Goal: Transaction & Acquisition: Purchase product/service

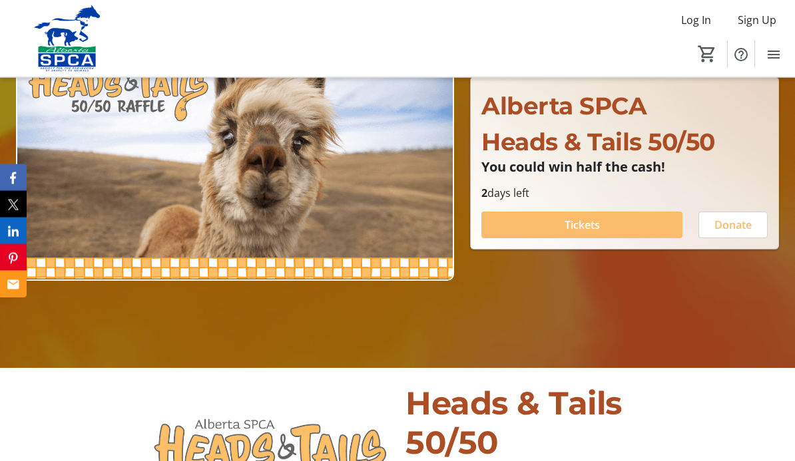
scroll to position [163, 0]
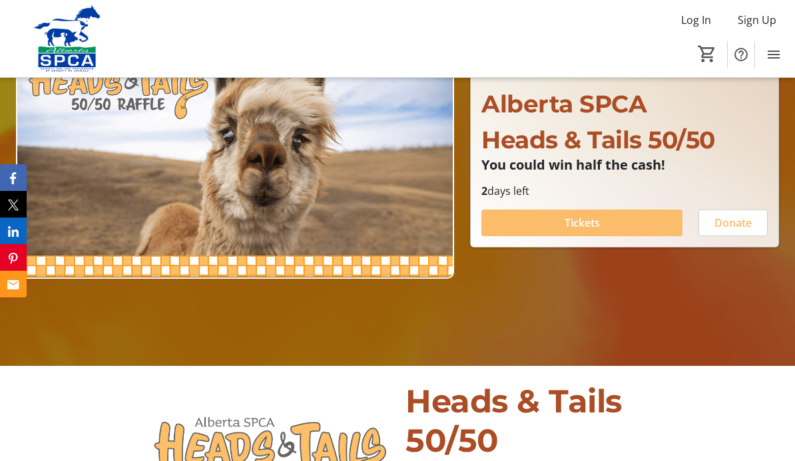
click at [615, 239] on span at bounding box center [581, 223] width 201 height 32
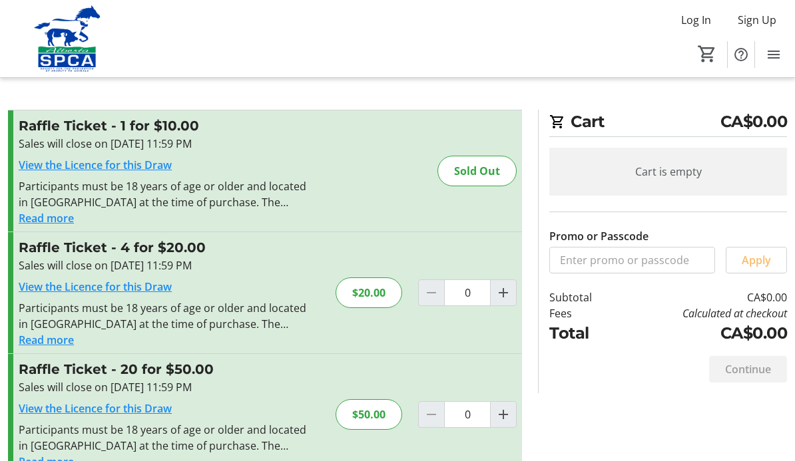
click at [501, 419] on mat-icon "Increment by one" at bounding box center [503, 415] width 16 height 16
type input "1"
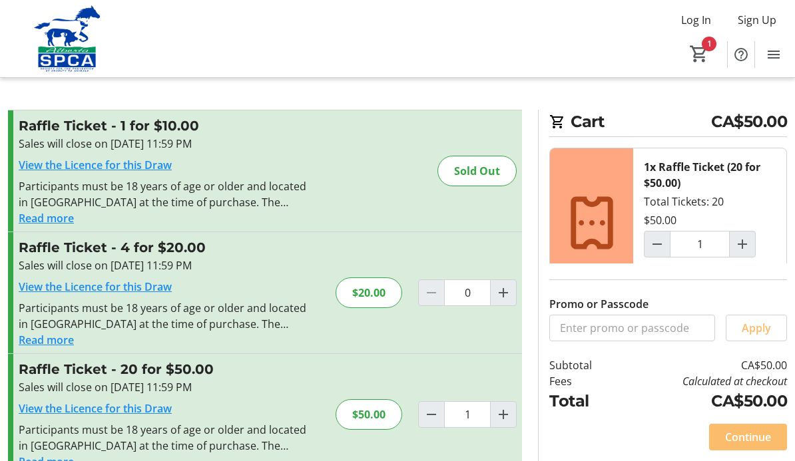
click at [745, 445] on span "Continue" at bounding box center [748, 437] width 46 height 16
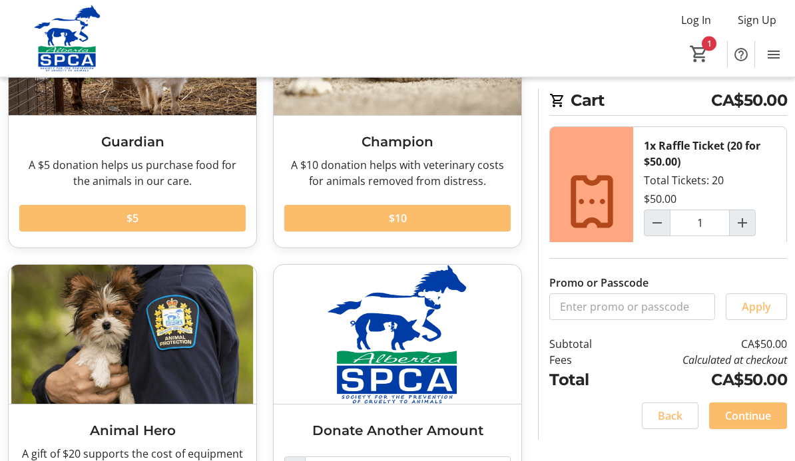
scroll to position [210, 0]
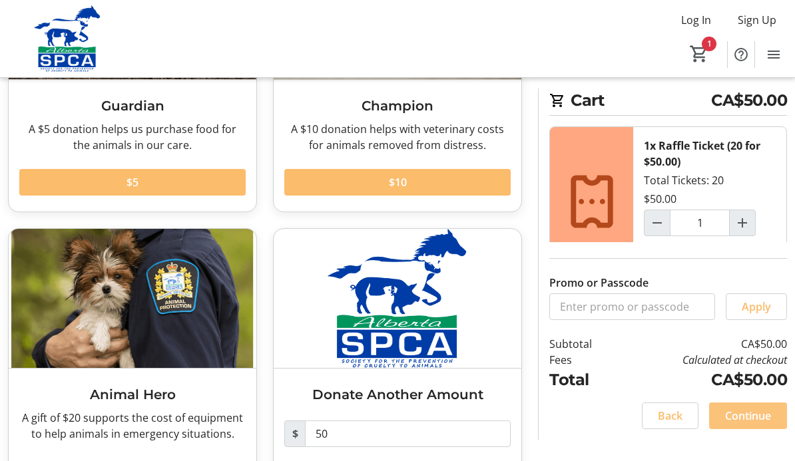
click at [749, 432] on span at bounding box center [748, 416] width 78 height 32
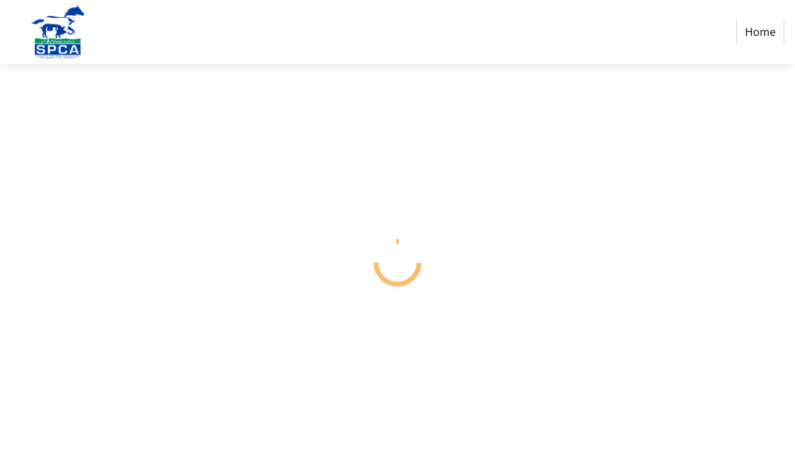
select select "CA"
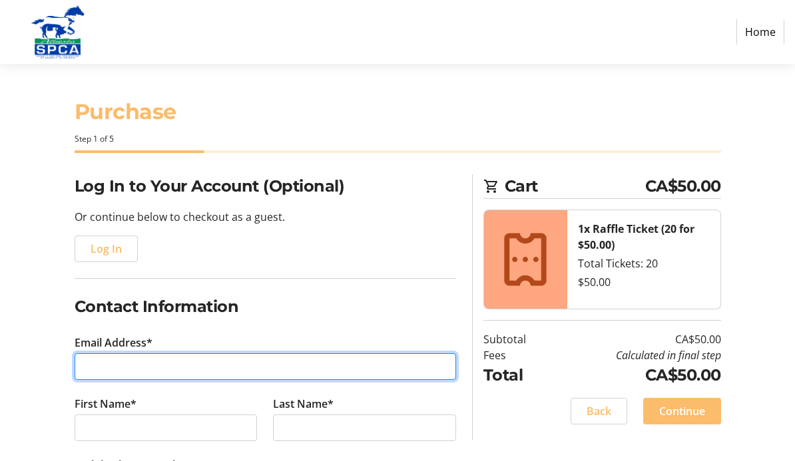
click at [199, 364] on input "Email Address*" at bounding box center [266, 367] width 382 height 27
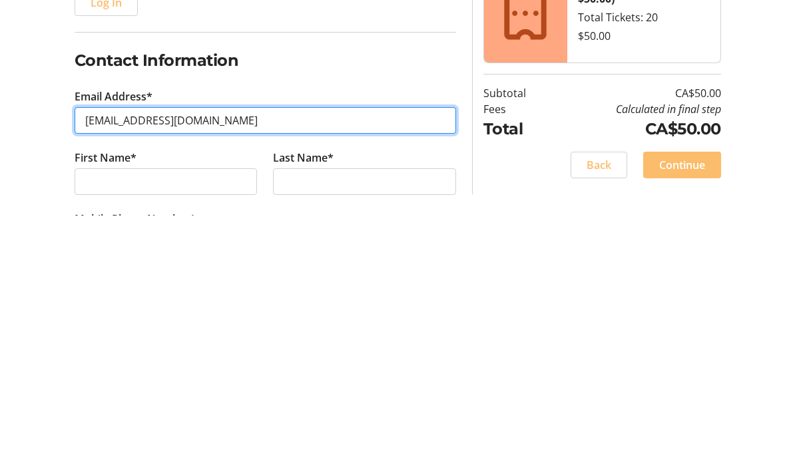
type input "[EMAIL_ADDRESS][DOMAIN_NAME]"
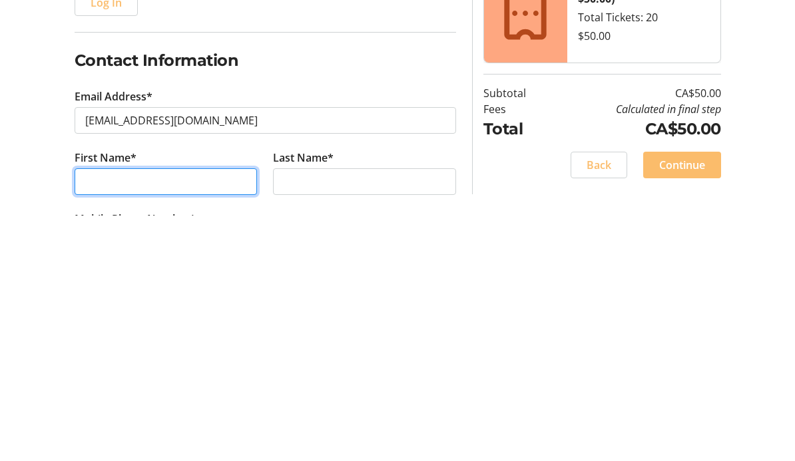
click at [211, 415] on input "First Name*" at bounding box center [166, 428] width 183 height 27
type input "[PERSON_NAME]"
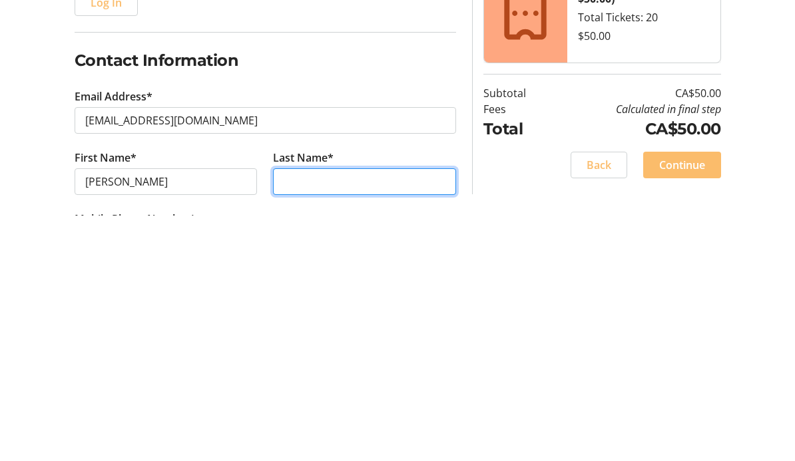
click at [401, 415] on input "Last Name*" at bounding box center [364, 428] width 183 height 27
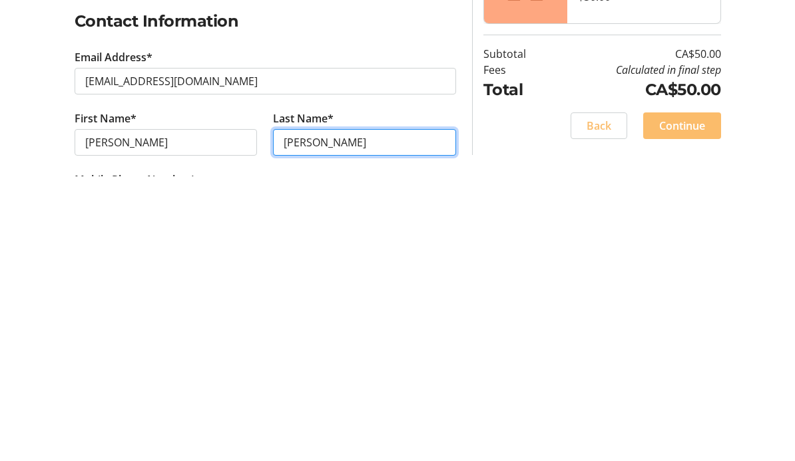
scroll to position [62, 0]
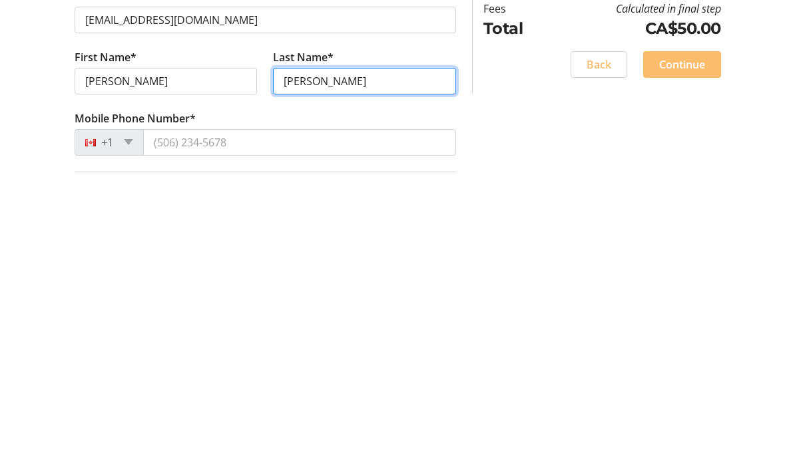
type input "[PERSON_NAME]"
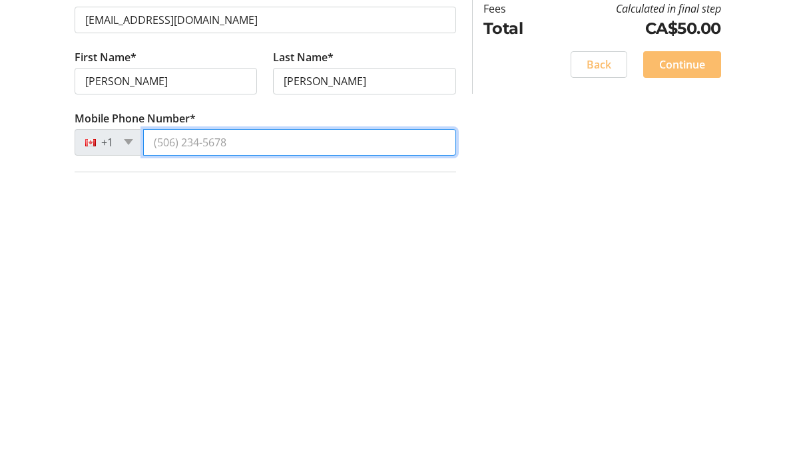
click at [344, 414] on input "Mobile Phone Number*" at bounding box center [299, 427] width 313 height 27
type input "[PHONE_NUMBER]"
click at [168, 414] on input "[PHONE_NUMBER]" at bounding box center [299, 427] width 313 height 27
click at [385, 414] on input "[PHONE_NUMBER]" at bounding box center [299, 427] width 313 height 27
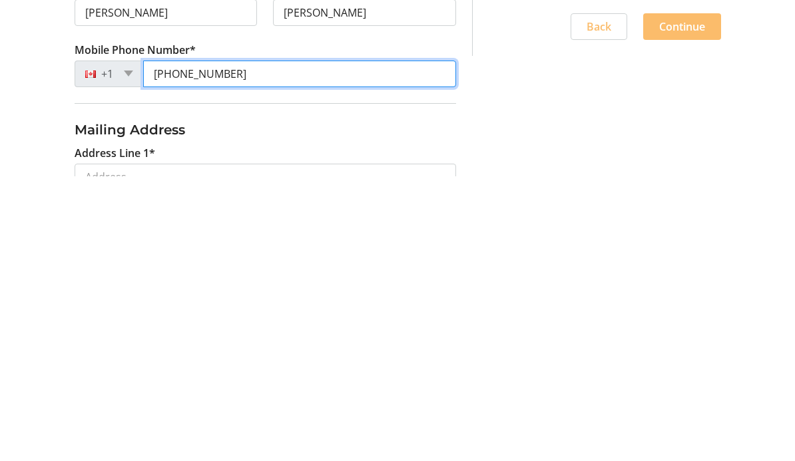
scroll to position [132, 0]
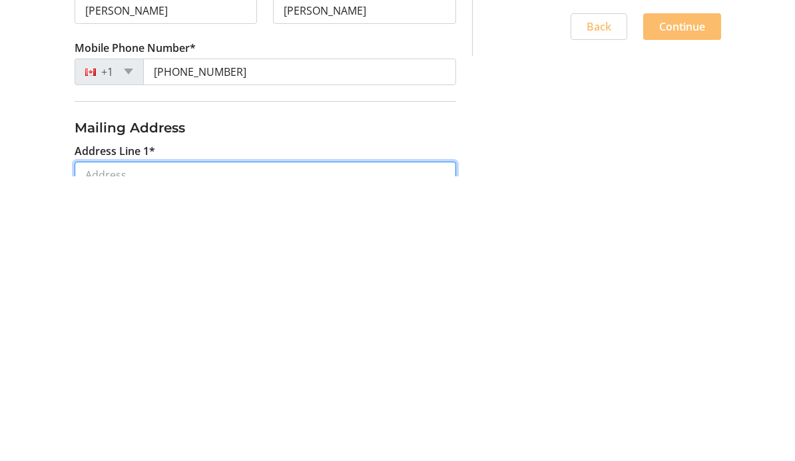
click at [304, 447] on input "Address Line 1*" at bounding box center [266, 460] width 382 height 27
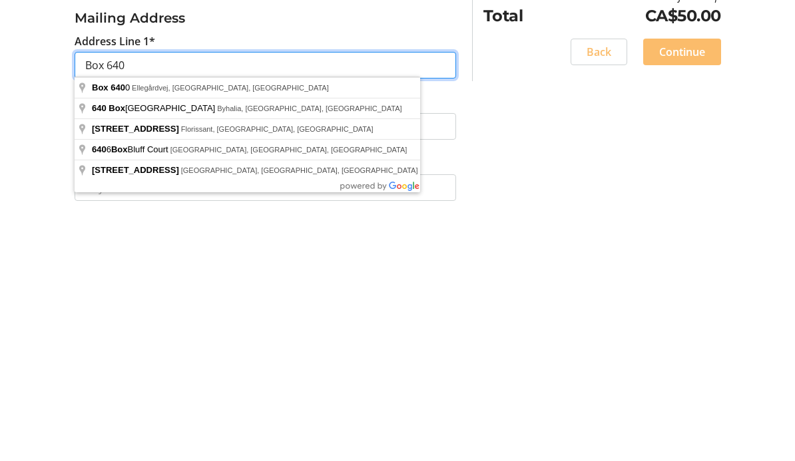
scroll to position [268, 0]
type input "Box 640"
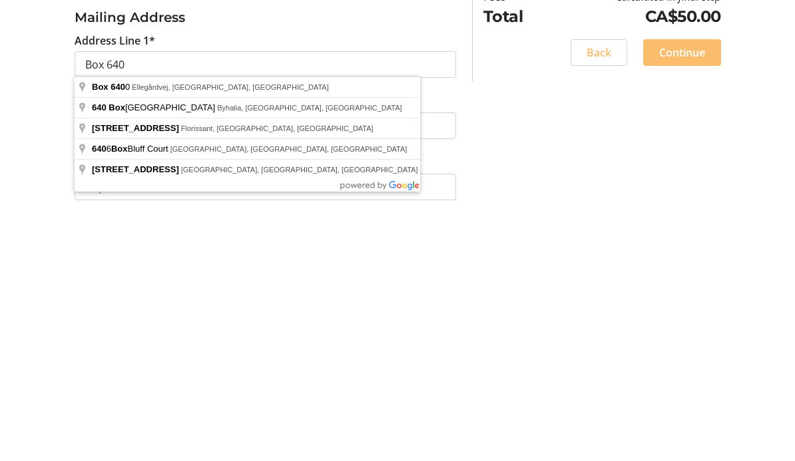
click at [613, 97] on div "Log In to Your Account (Optional) Or continue below to checkout as a guest. Log…" at bounding box center [397, 332] width 795 height 853
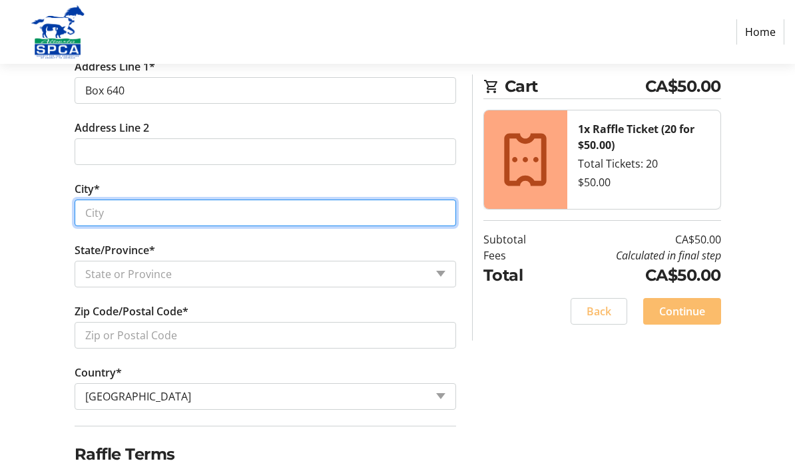
click at [298, 215] on input "City*" at bounding box center [266, 213] width 382 height 27
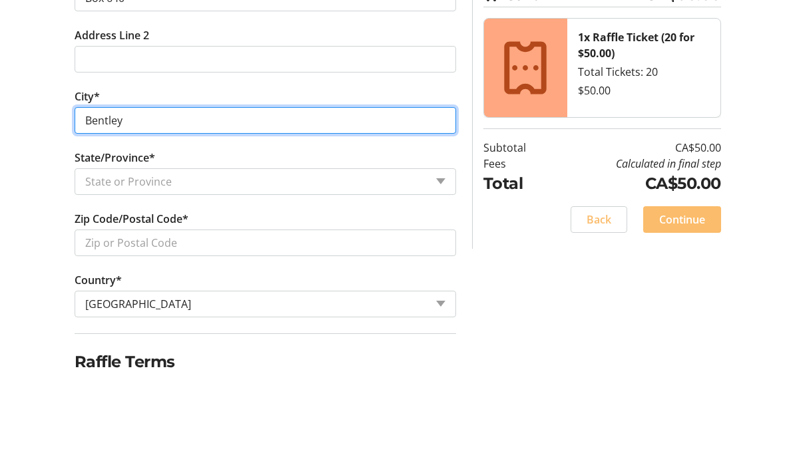
type input "Bentley"
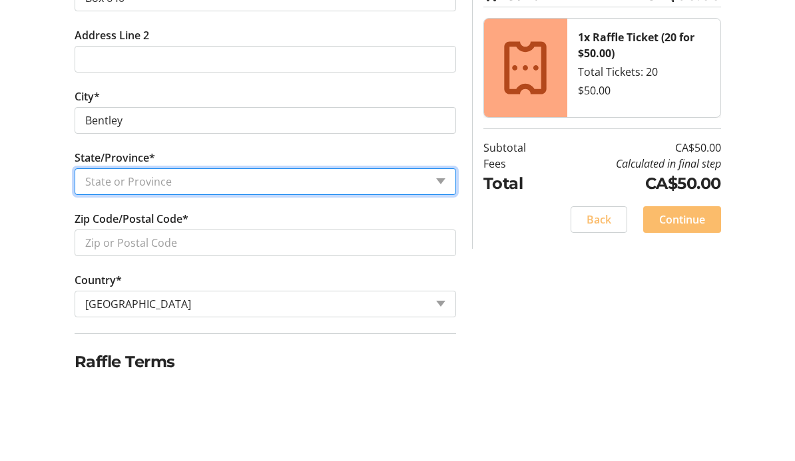
click at [286, 261] on select "State or Province State or Province [GEOGRAPHIC_DATA] [GEOGRAPHIC_DATA] [GEOGRA…" at bounding box center [266, 274] width 382 height 27
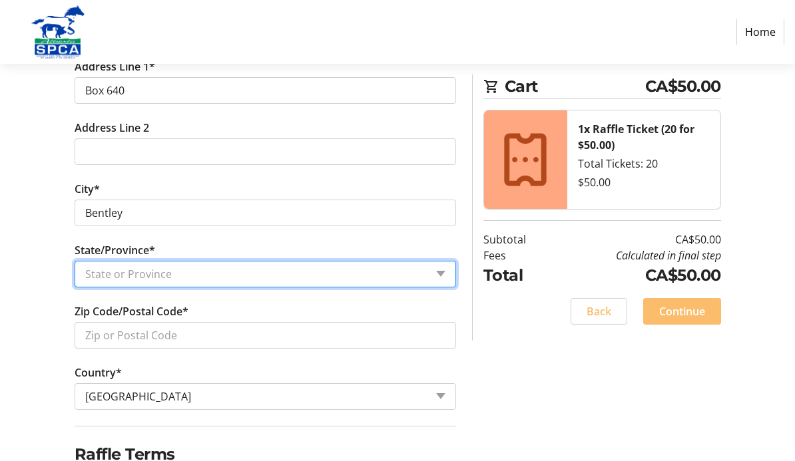
select select "AB"
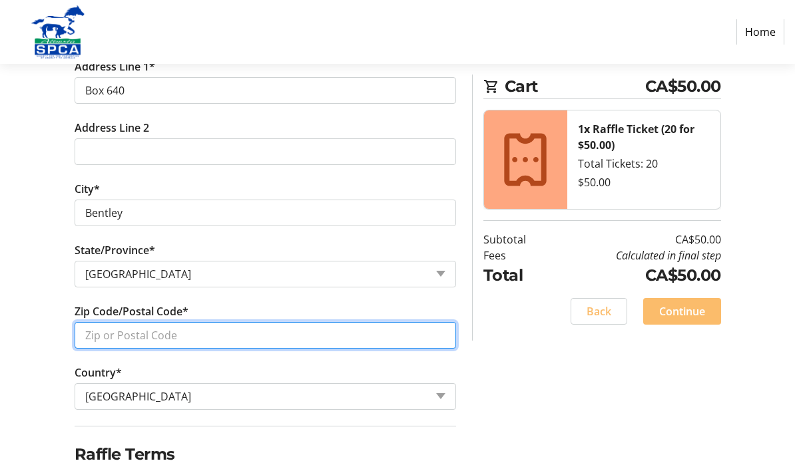
click at [198, 340] on input "Zip Code/Postal Code*" at bounding box center [266, 335] width 382 height 27
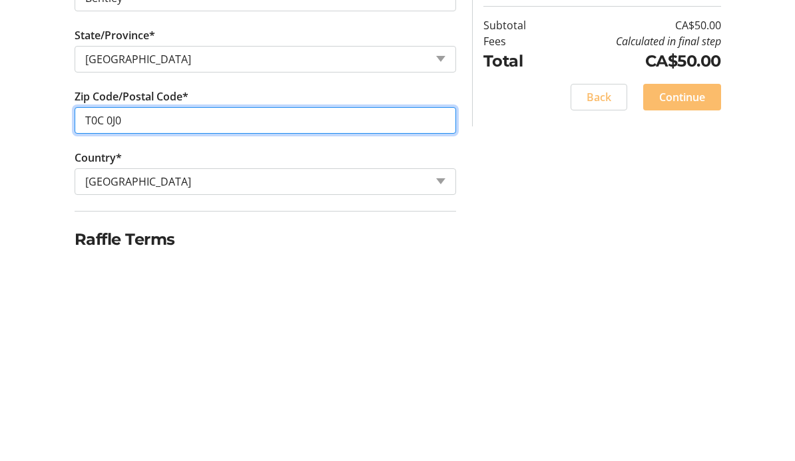
type input "T0C 0J0"
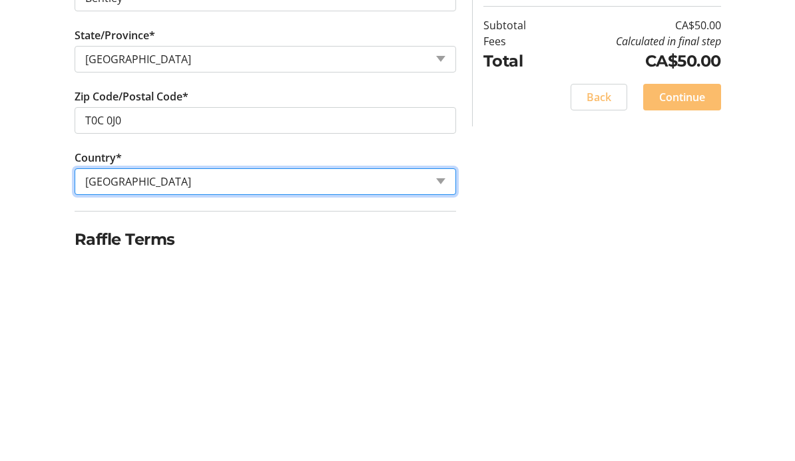
click at [280, 384] on select "Country Country [GEOGRAPHIC_DATA] [GEOGRAPHIC_DATA] [GEOGRAPHIC_DATA] [GEOGRAPH…" at bounding box center [266, 397] width 382 height 27
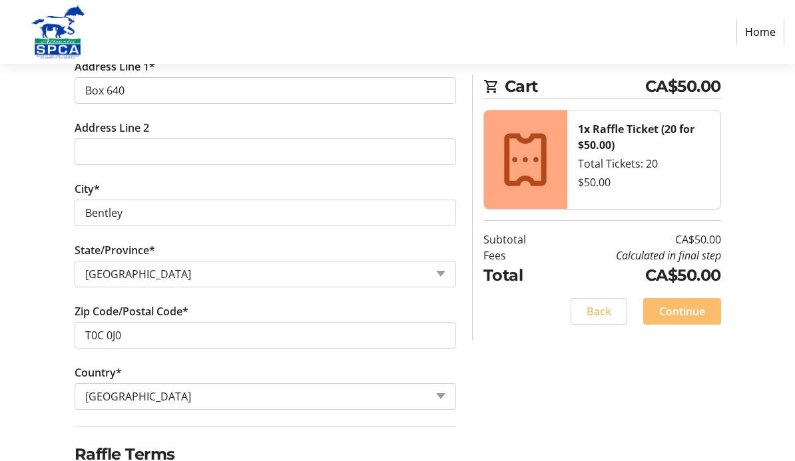
checkbox input "true"
click at [693, 317] on span "Continue" at bounding box center [682, 312] width 46 height 16
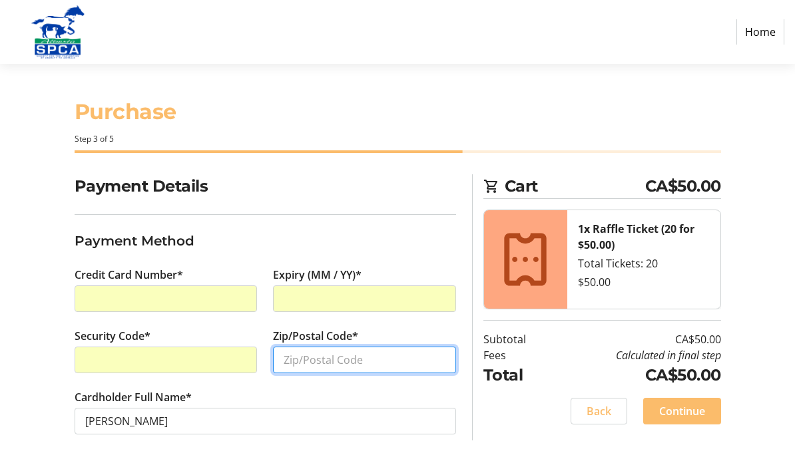
click at [409, 372] on input "Zip/Postal Code*" at bounding box center [364, 360] width 183 height 27
type input "T0C 0J0"
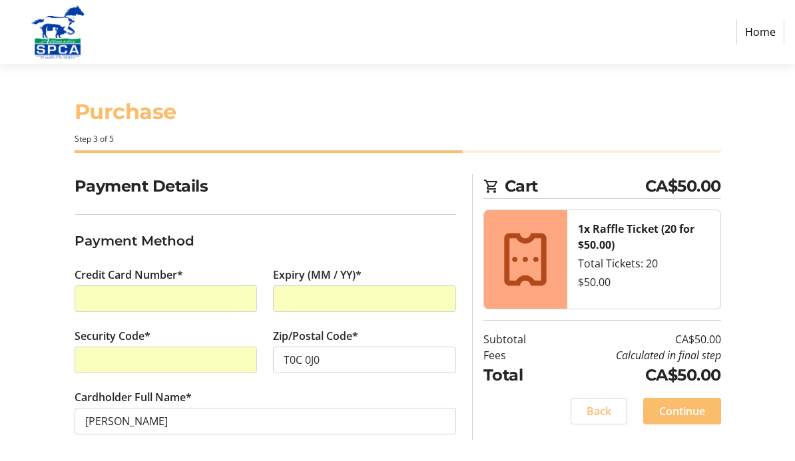
click at [712, 413] on span at bounding box center [682, 411] width 78 height 32
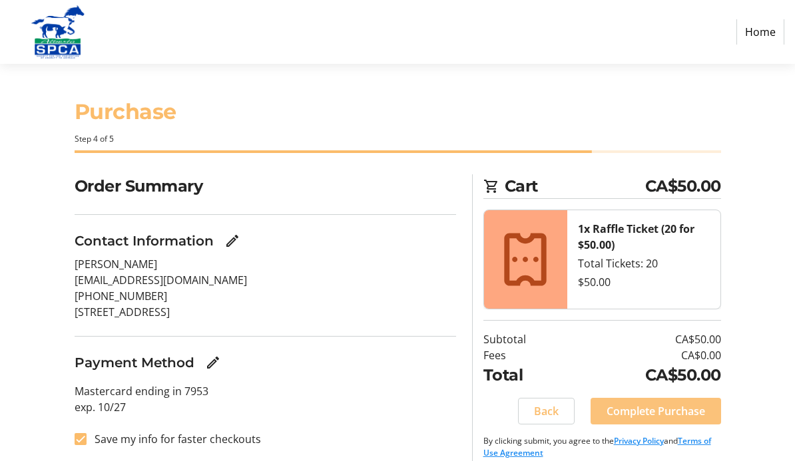
click at [679, 406] on span "Complete Purchase" at bounding box center [656, 411] width 99 height 16
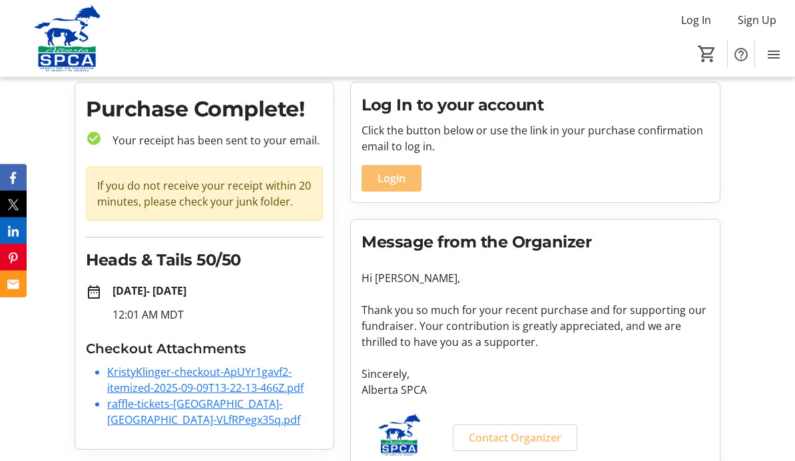
scroll to position [60, 0]
